Goal: Find specific page/section: Find specific page/section

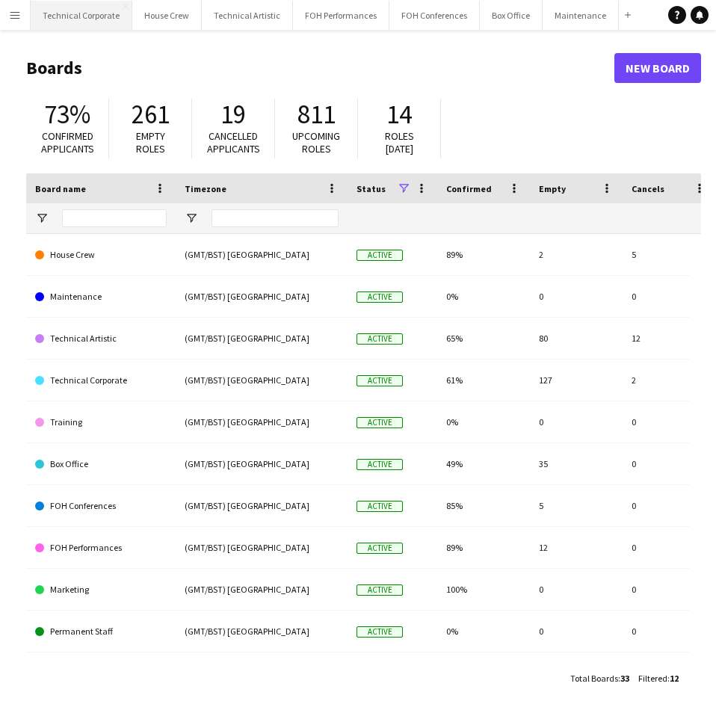
click at [75, 19] on button "Technical Corporate Close" at bounding box center [82, 15] width 102 height 29
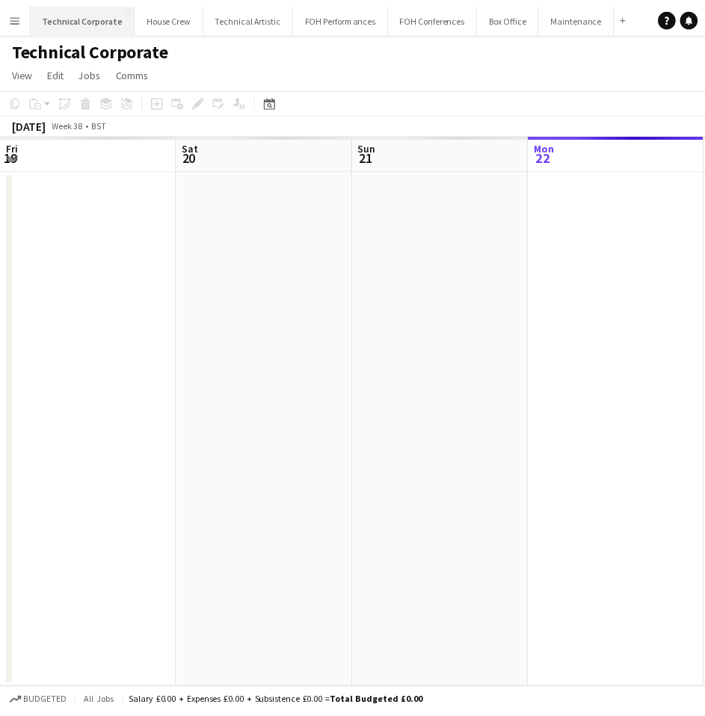
scroll to position [0, 357]
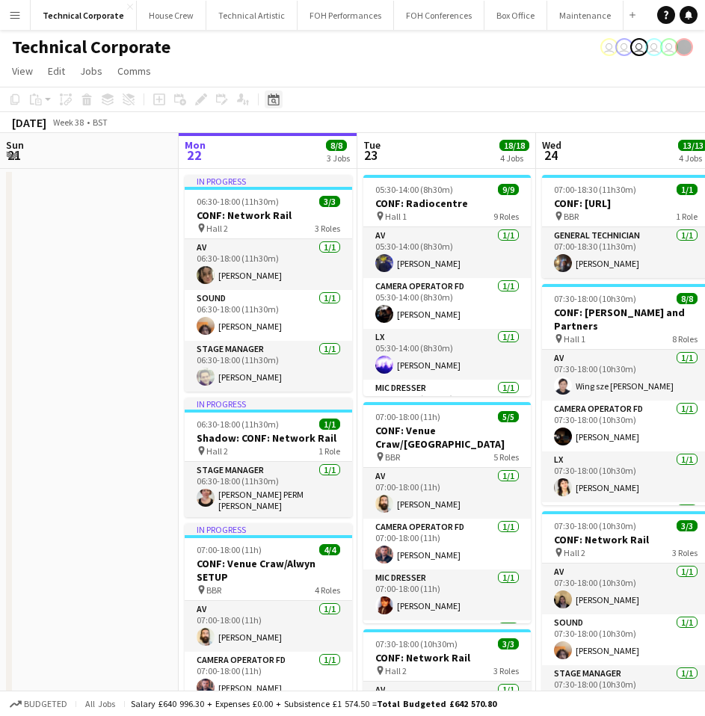
click at [273, 96] on icon at bounding box center [273, 99] width 11 height 12
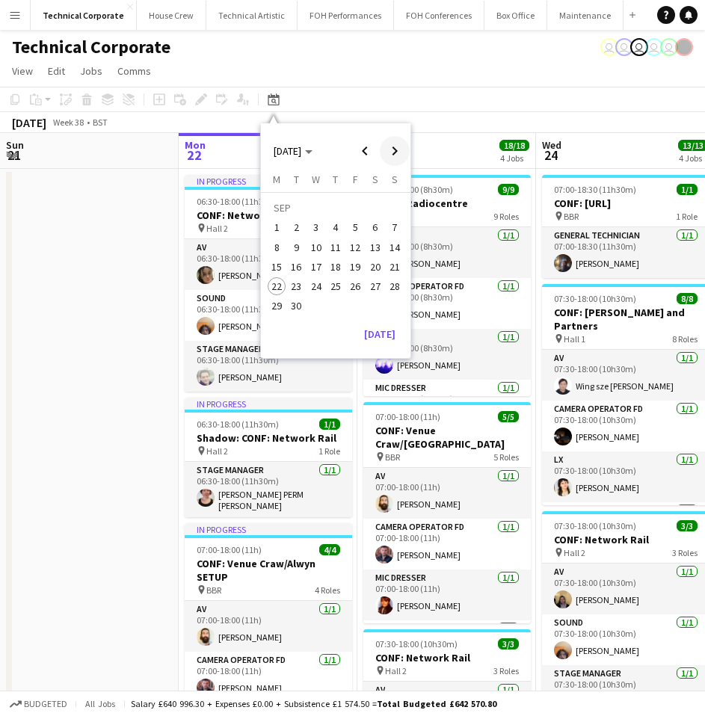
click at [401, 152] on span "Next month" at bounding box center [395, 151] width 30 height 30
click at [297, 265] on span "14" at bounding box center [297, 267] width 18 height 18
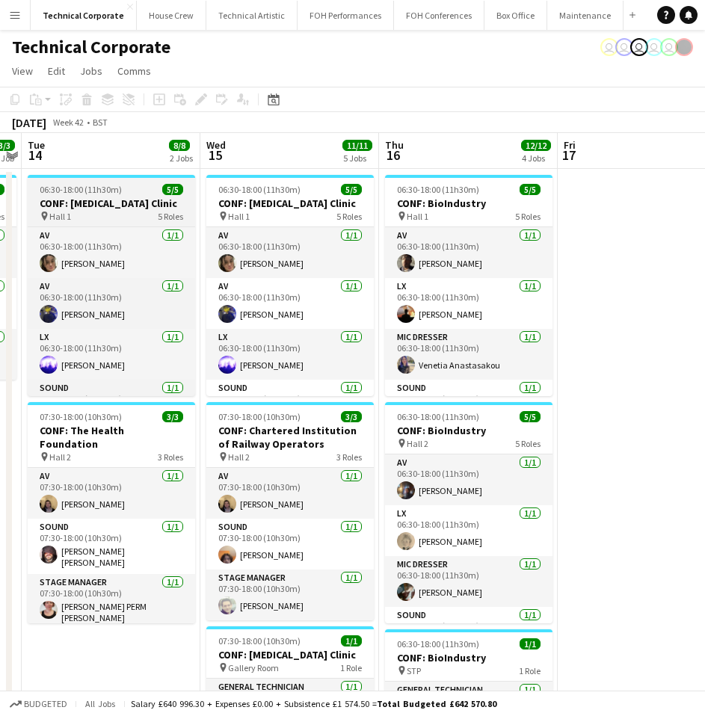
scroll to position [75, 0]
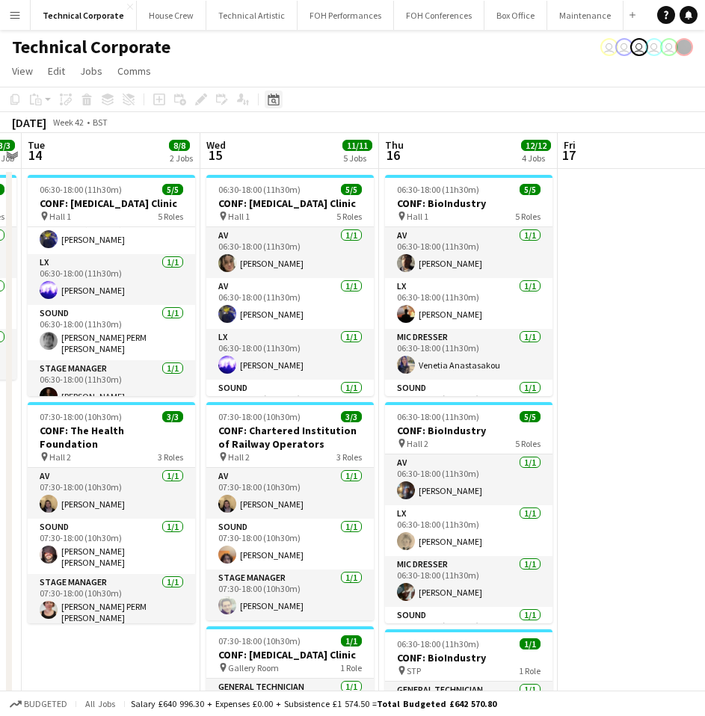
click at [274, 102] on icon at bounding box center [273, 101] width 5 height 5
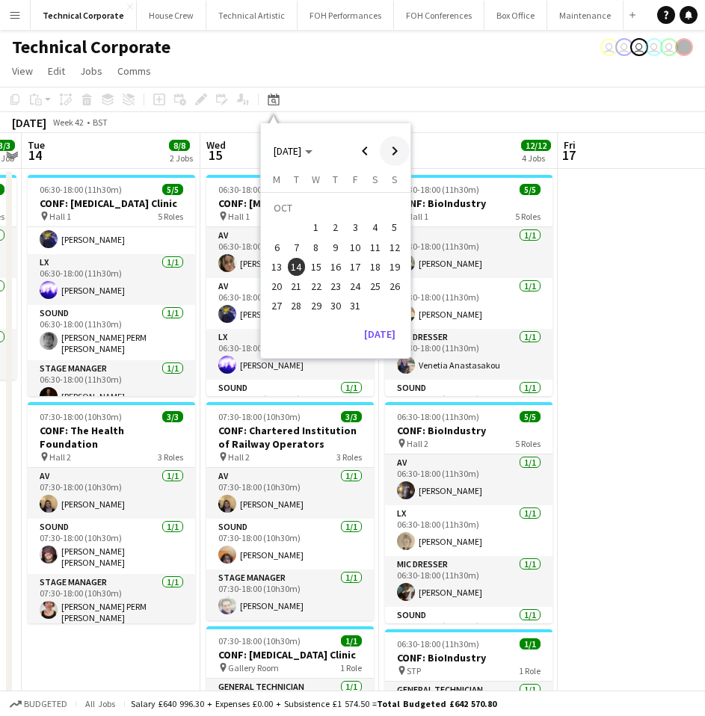
click at [395, 149] on span "Next month" at bounding box center [395, 151] width 30 height 30
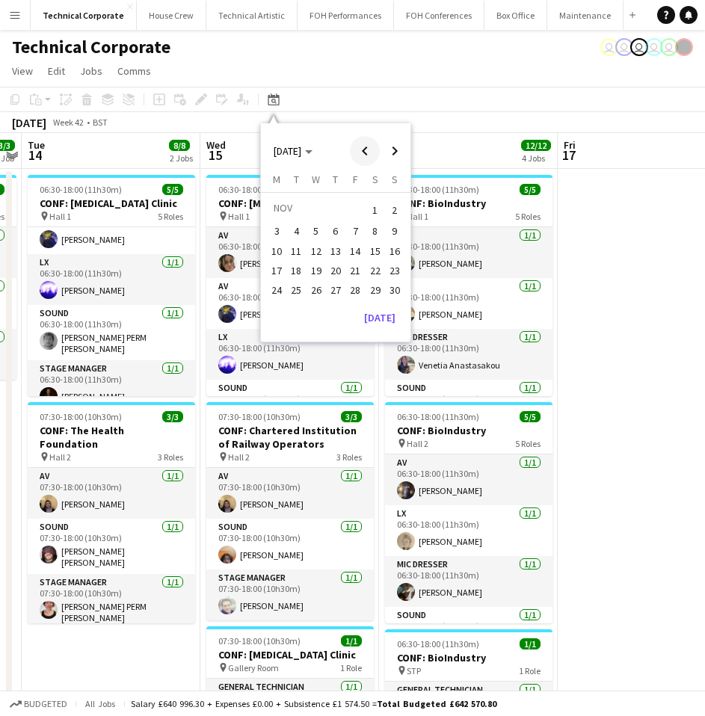
click at [376, 151] on span "Previous month" at bounding box center [365, 151] width 30 height 30
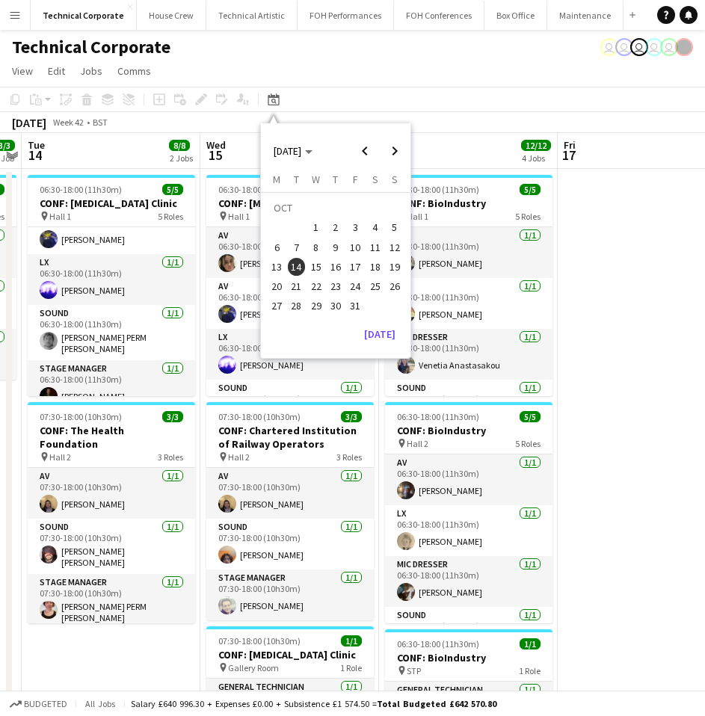
click at [401, 81] on app-page-menu "View Day view expanded Day view collapsed Month view Date picker Jump to [DATE]…" at bounding box center [352, 72] width 705 height 28
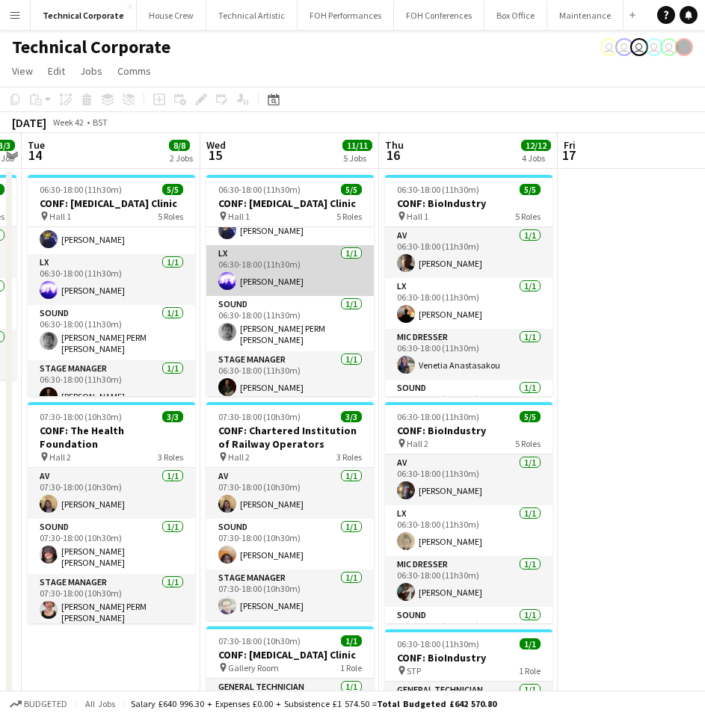
scroll to position [85, 0]
